Goal: Information Seeking & Learning: Find specific page/section

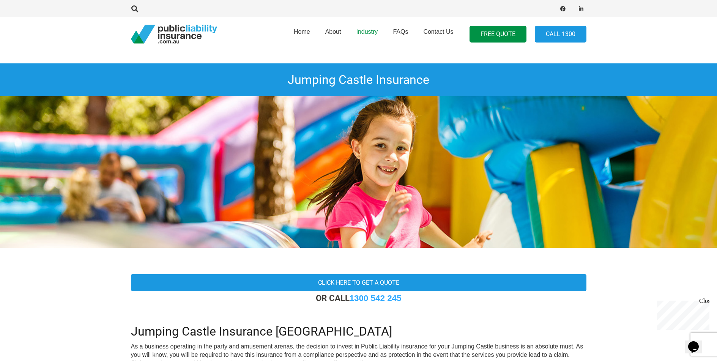
click at [370, 31] on span "Industry" at bounding box center [367, 31] width 22 height 6
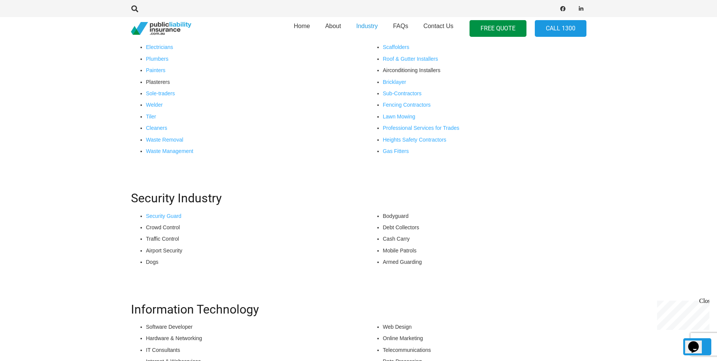
scroll to position [152, 0]
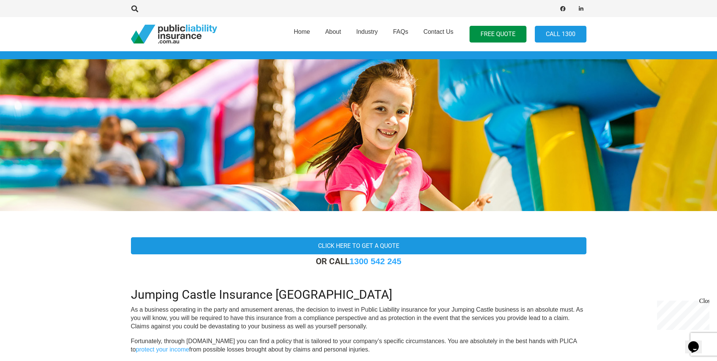
scroll to position [114, 0]
